Goal: Book appointment/travel/reservation

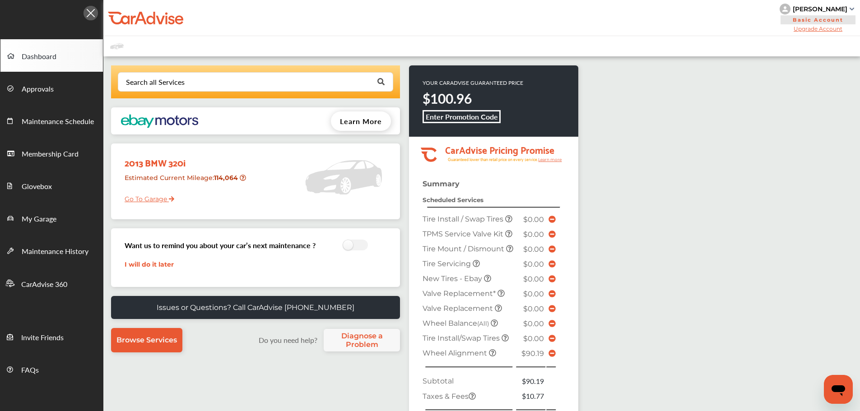
click at [148, 213] on div "2013 BMW 320i Estimated Current Mileage : 114,064 Go To Garage" at bounding box center [255, 181] width 275 height 67
click at [146, 204] on link "Go To Garage" at bounding box center [146, 196] width 56 height 17
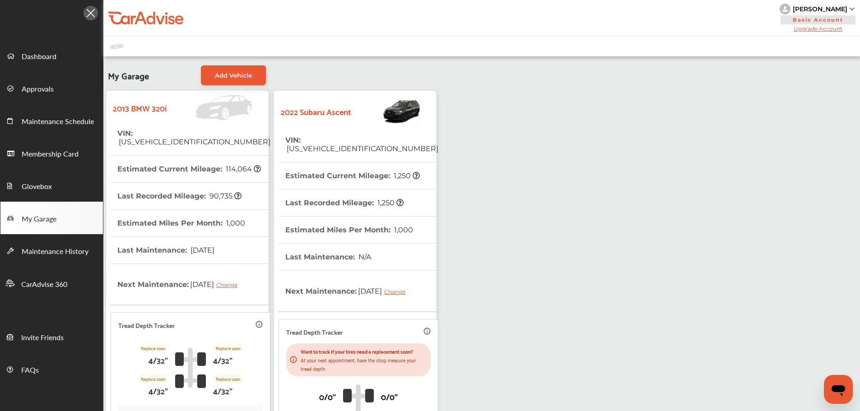
click at [309, 117] on strong "2022 Subaru Ascent" at bounding box center [316, 111] width 70 height 14
click at [339, 251] on th "Last Maintenance : N/A" at bounding box center [328, 257] width 86 height 27
click at [28, 65] on link "Dashboard" at bounding box center [51, 55] width 102 height 32
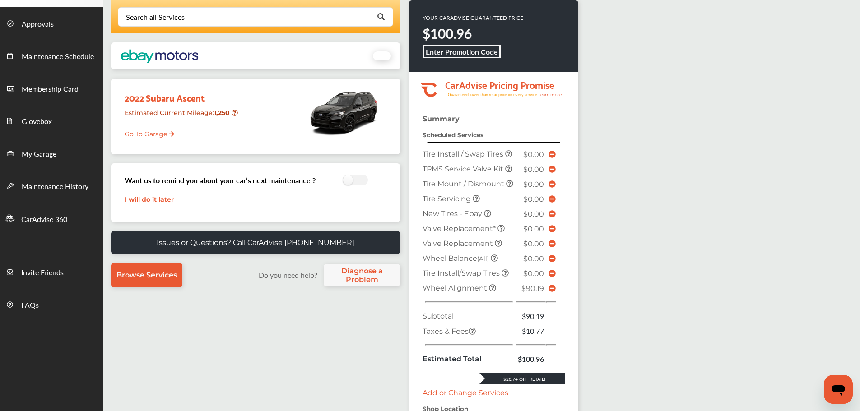
scroll to position [226, 0]
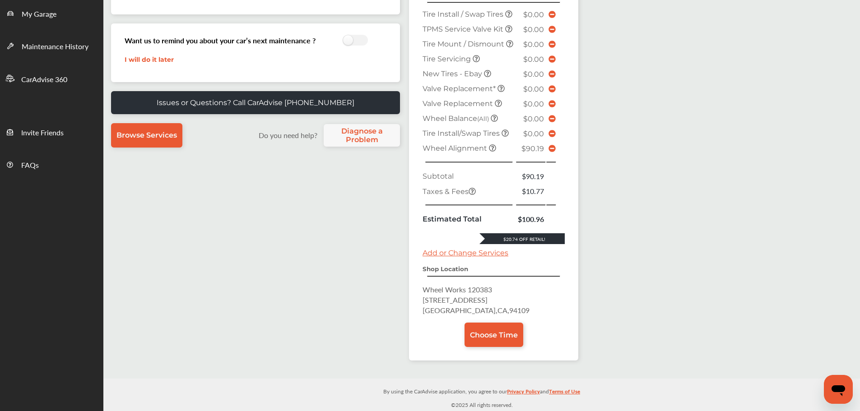
click at [552, 149] on icon at bounding box center [551, 148] width 7 height 7
click at [490, 342] on link "Choose Time" at bounding box center [493, 335] width 59 height 24
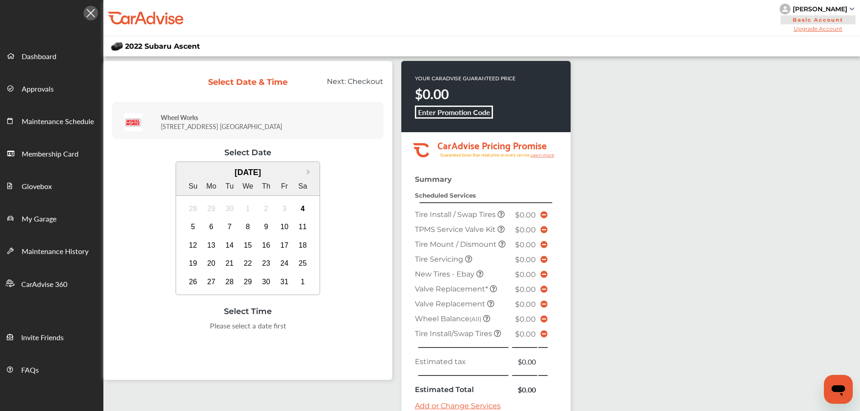
click at [301, 204] on div "4" at bounding box center [303, 209] width 14 height 14
click at [190, 333] on div "1:00 PM" at bounding box center [180, 328] width 42 height 16
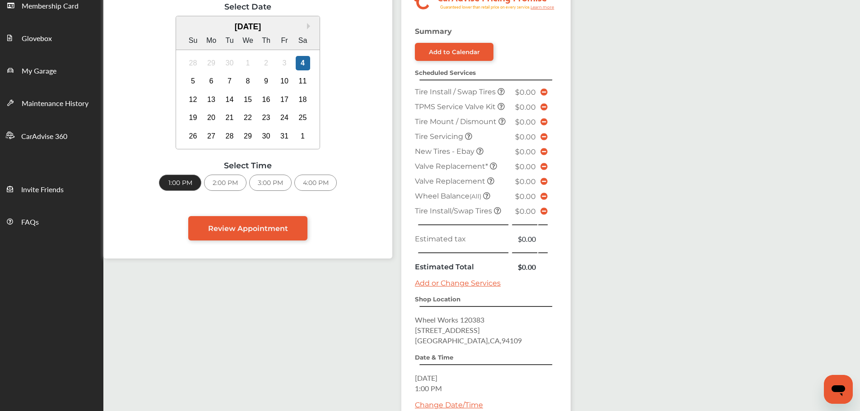
scroll to position [237, 0]
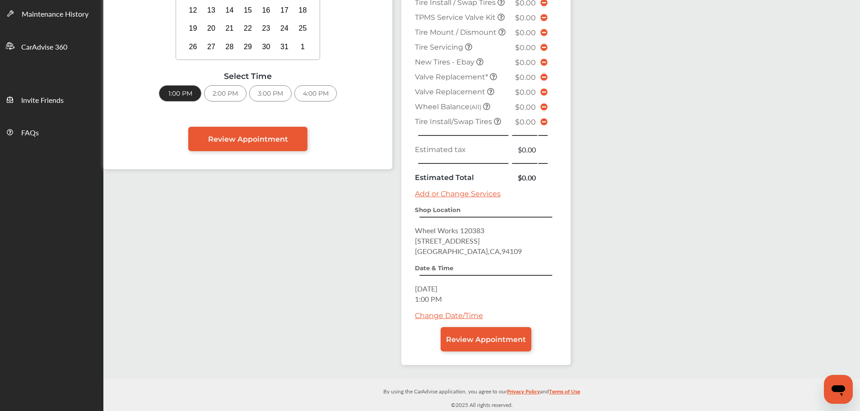
click at [524, 329] on link "Review Appointment" at bounding box center [486, 339] width 91 height 24
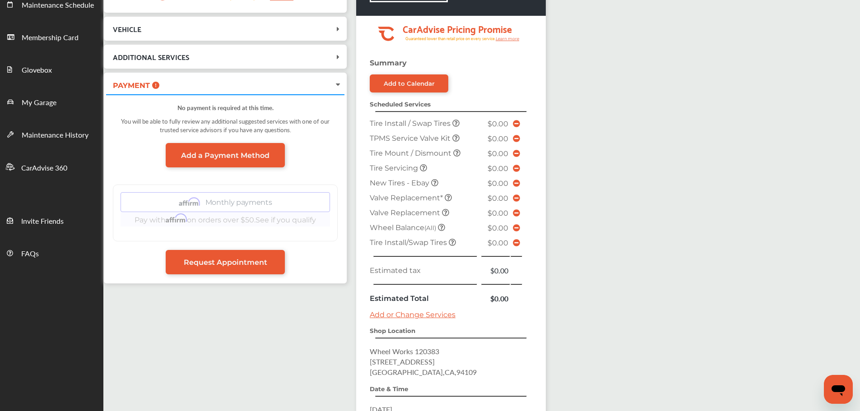
scroll to position [237, 0]
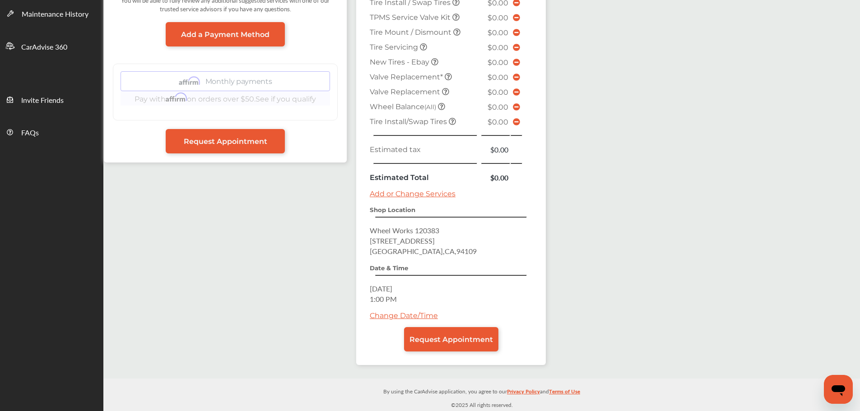
click at [477, 334] on link "Request Appointment" at bounding box center [451, 339] width 94 height 24
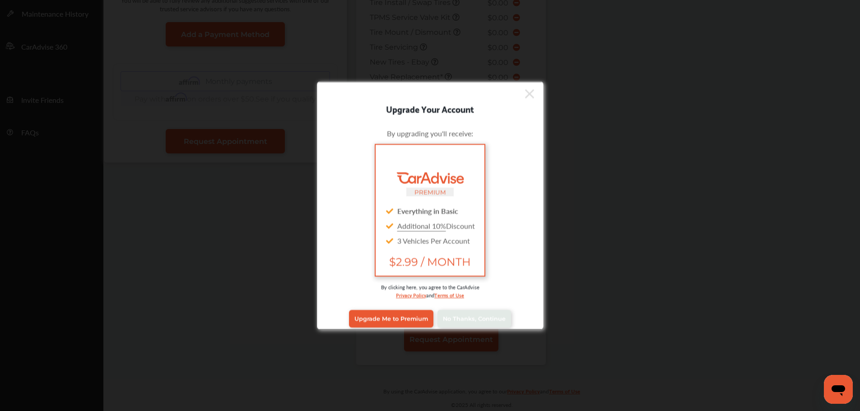
click at [460, 318] on span "No Thanks, Continue" at bounding box center [474, 318] width 63 height 7
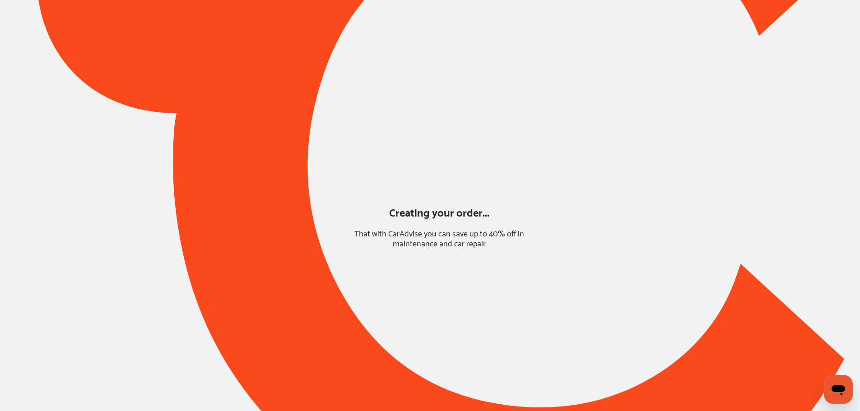
scroll to position [0, 0]
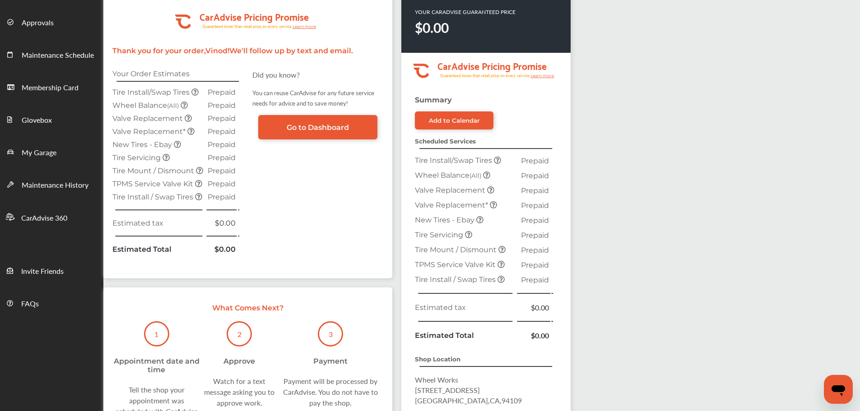
scroll to position [181, 0]
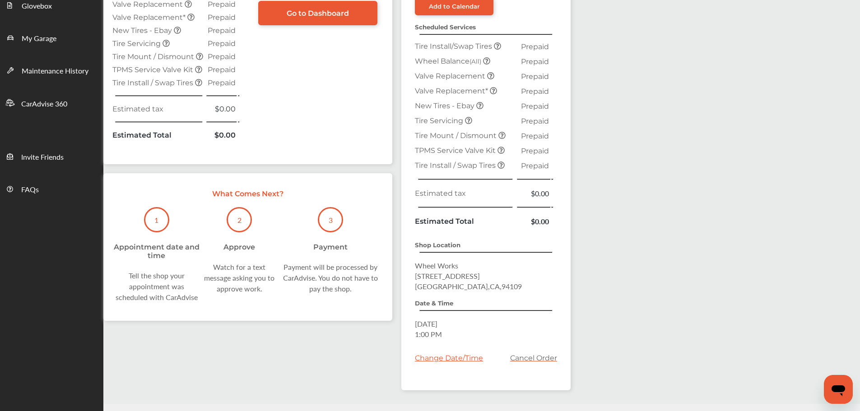
click at [77, 37] on link "My Garage" at bounding box center [51, 37] width 102 height 32
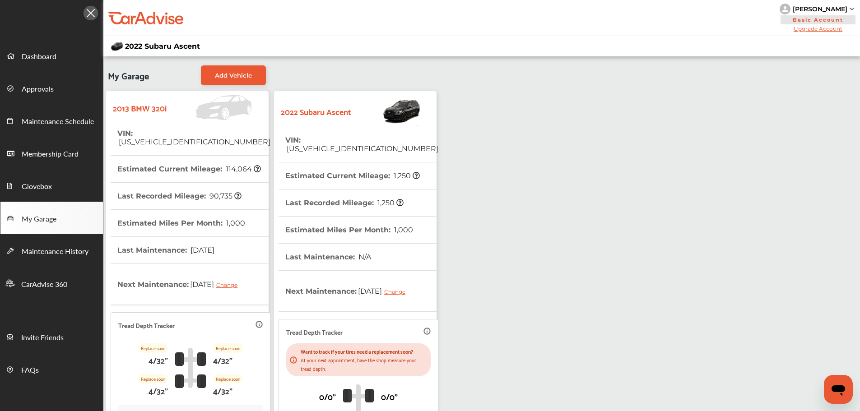
click at [77, 59] on link "Dashboard" at bounding box center [51, 55] width 102 height 32
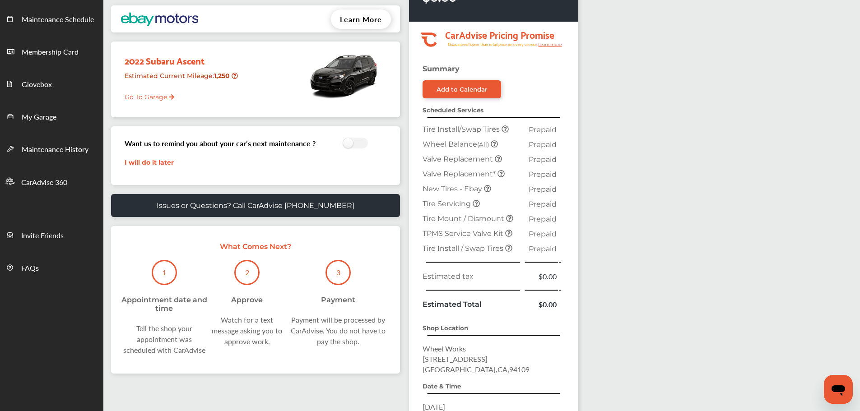
scroll to position [215, 0]
